Goal: Find specific page/section: Find specific page/section

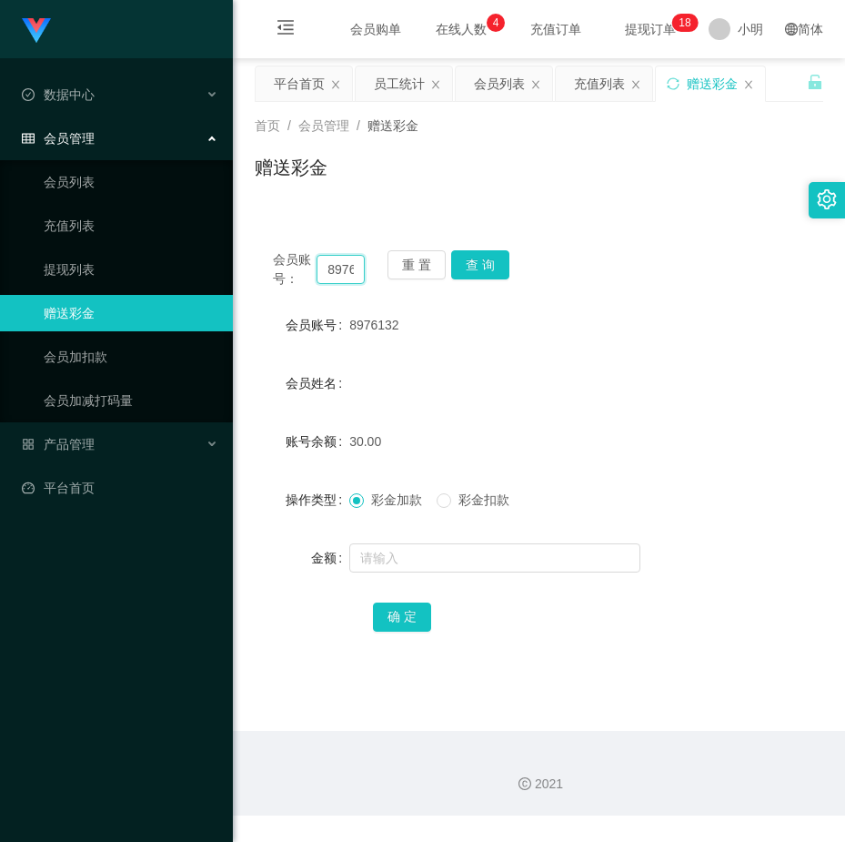
click at [350, 272] on input "8976132" at bounding box center [341, 269] width 48 height 29
paste input "picril"
type input "picril"
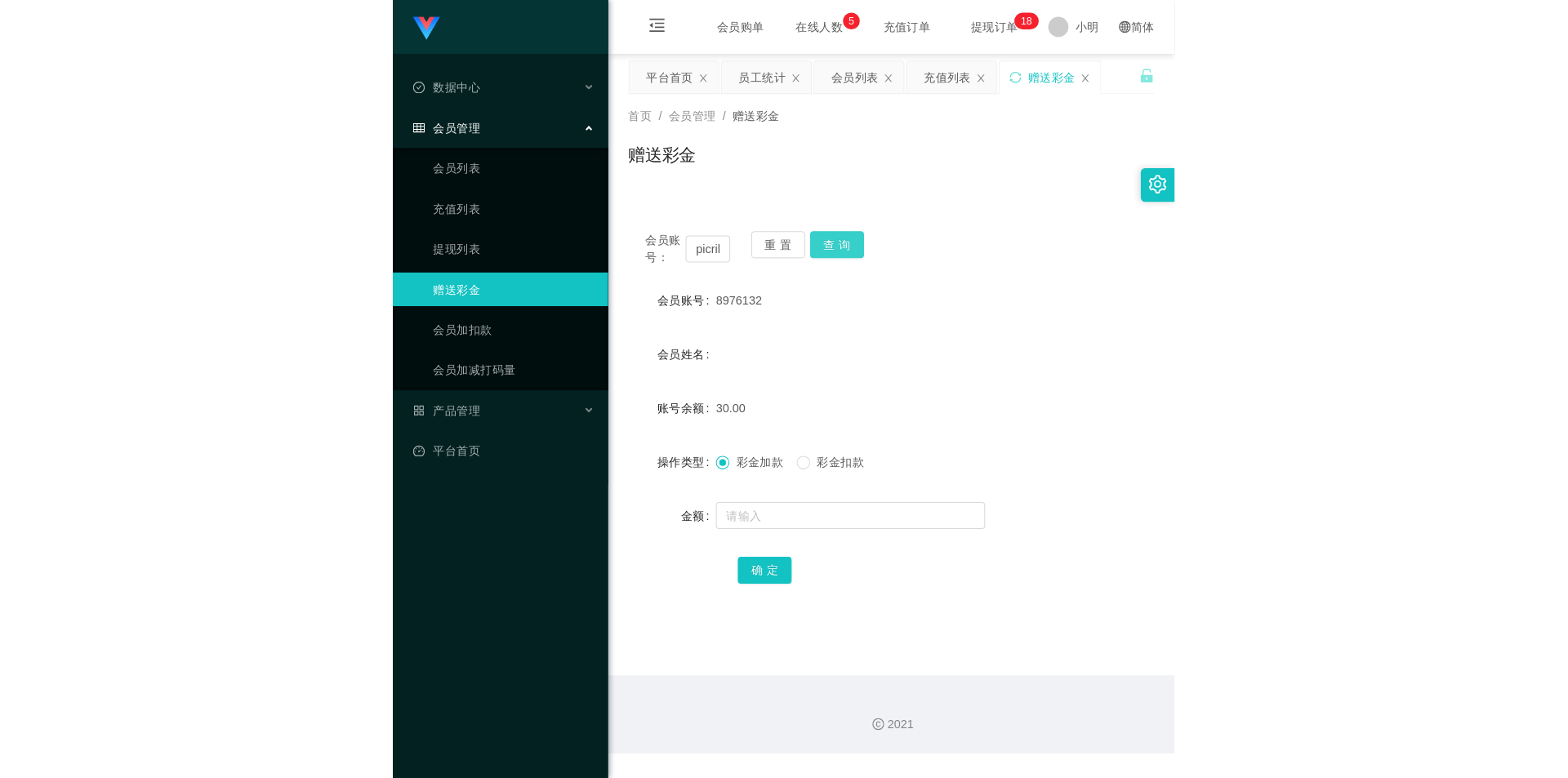
scroll to position [0, 0]
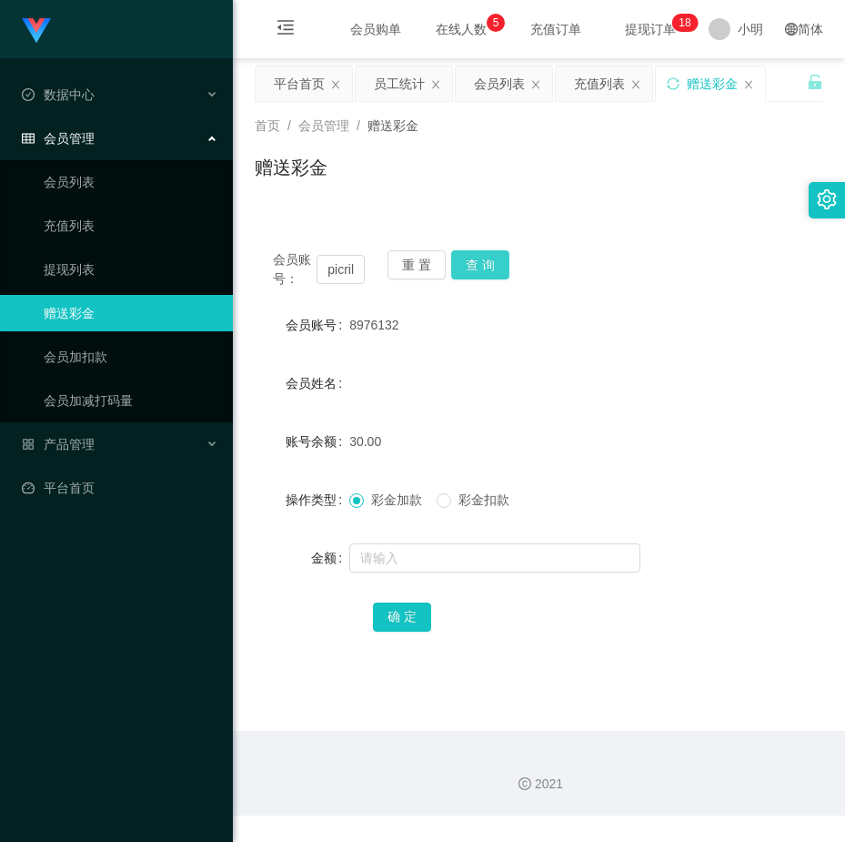
click at [489, 264] on button "查 询" at bounding box center [480, 264] width 58 height 29
click at [507, 85] on div "会员列表" at bounding box center [499, 83] width 51 height 35
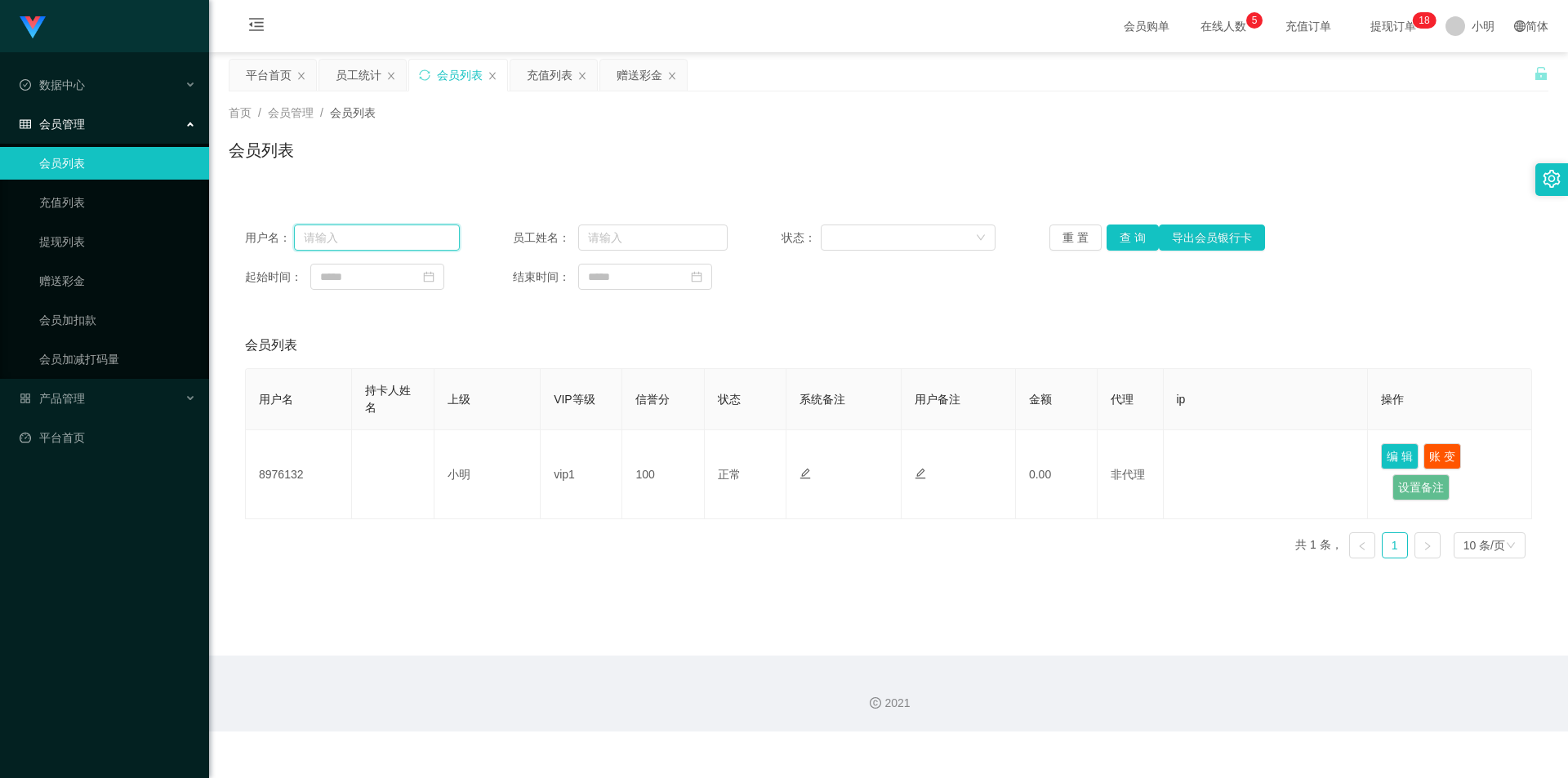
click at [372, 236] on input "text" at bounding box center [377, 237] width 166 height 26
paste input "picril"
type input "picril"
click at [758, 248] on button "查 询" at bounding box center [1133, 237] width 52 height 26
click at [465, 328] on div "会员列表" at bounding box center [889, 345] width 1287 height 46
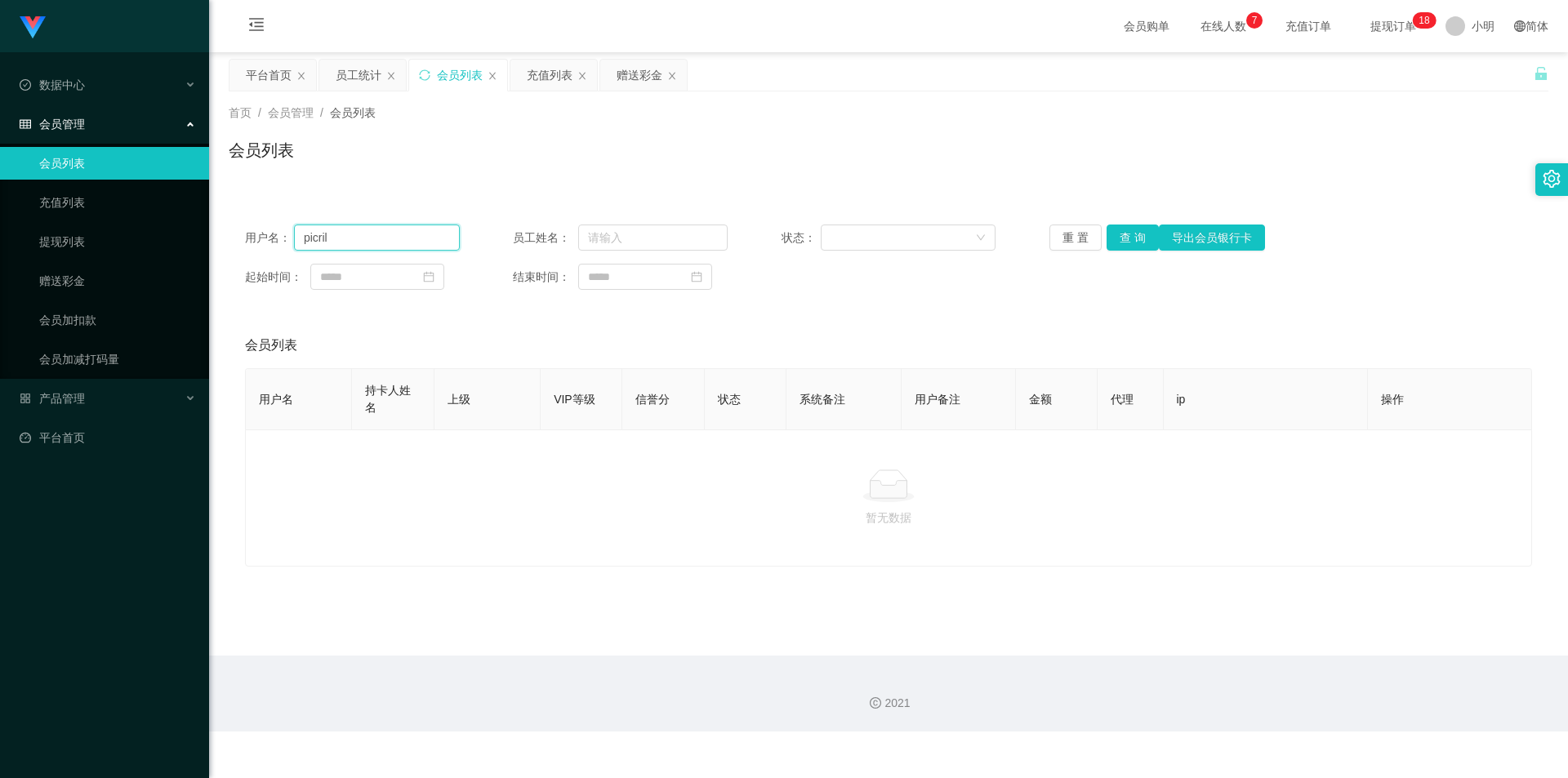
click at [405, 233] on input "picril" at bounding box center [377, 237] width 166 height 26
click at [758, 237] on button "查 询" at bounding box center [1133, 237] width 52 height 26
click at [621, 236] on input "text" at bounding box center [653, 237] width 150 height 26
paste input "picril"
click at [587, 237] on input "picril" at bounding box center [653, 237] width 150 height 26
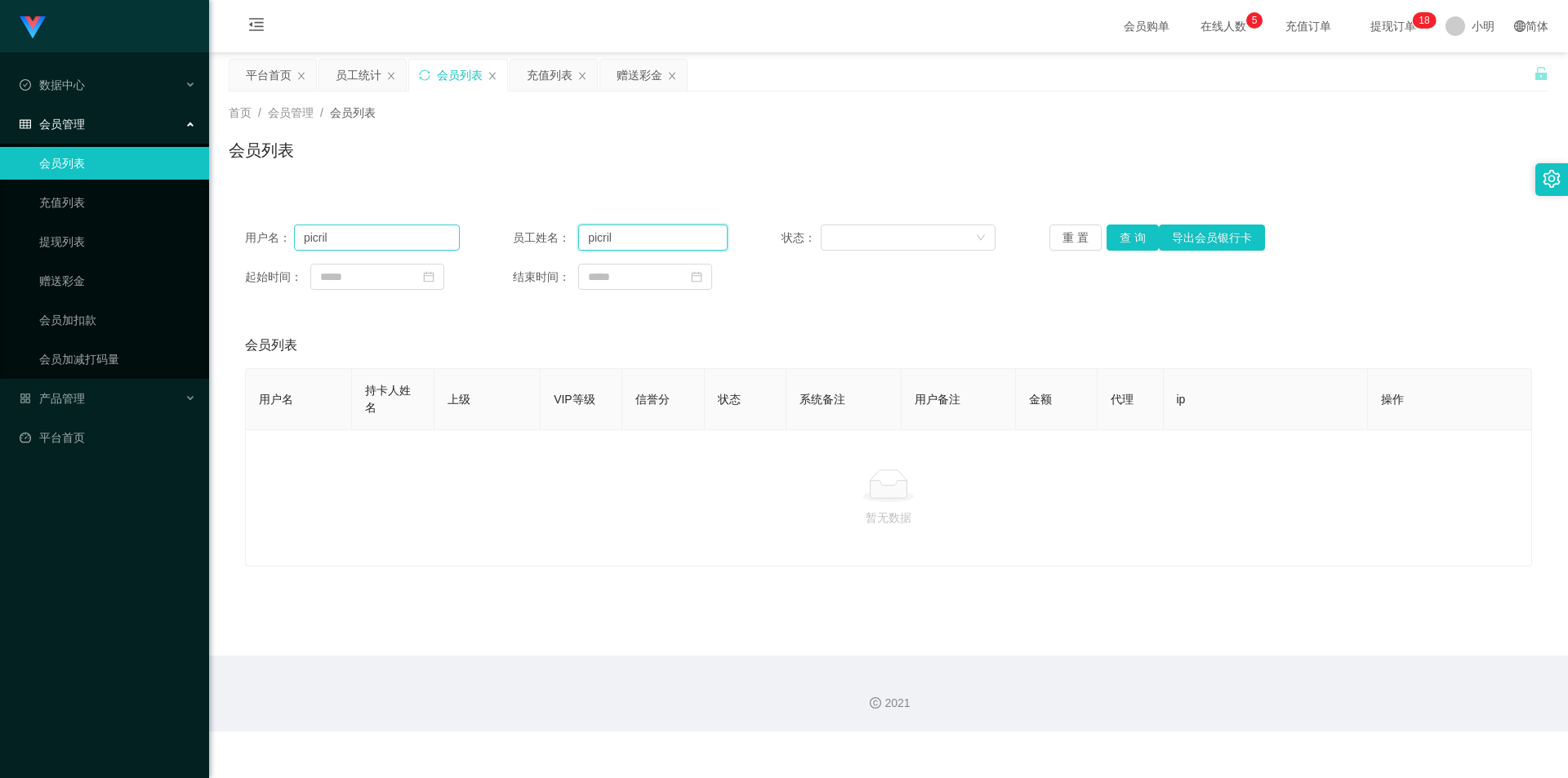
type input "picril"
drag, startPoint x: 349, startPoint y: 240, endPoint x: 238, endPoint y: 237, distance: 111.0
click at [238, 237] on div "用户名： picril 员工姓名： picril 状态： 重 置 查 询 导出会员银行卡 起始时间： 结束时间：" at bounding box center [889, 257] width 1319 height 98
click at [650, 238] on input "picril" at bounding box center [653, 237] width 150 height 26
click at [758, 232] on button "查 询" at bounding box center [1133, 237] width 52 height 26
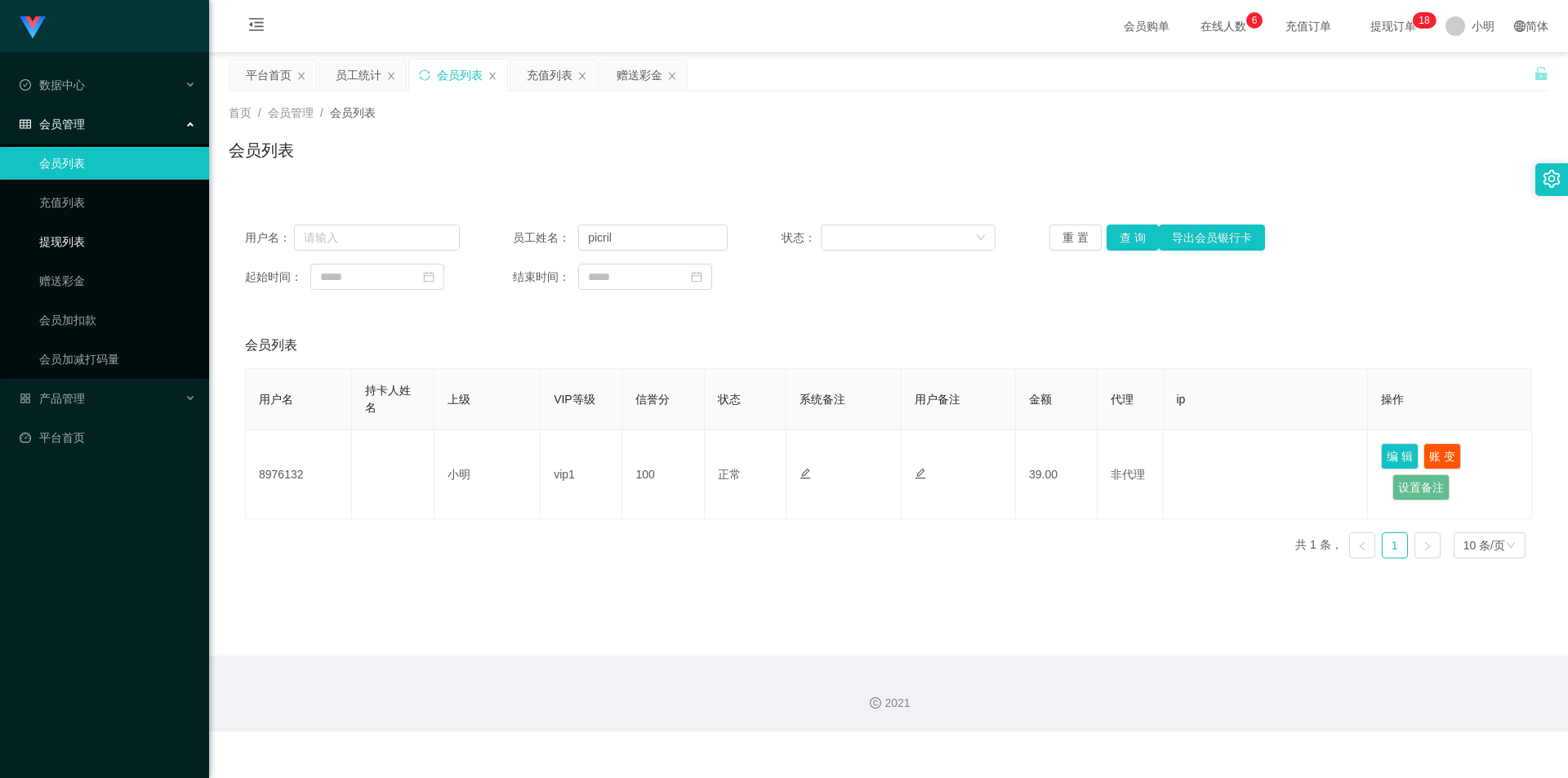
click at [94, 242] on link "提现列表" at bounding box center [118, 241] width 157 height 32
